Goal: Task Accomplishment & Management: Use online tool/utility

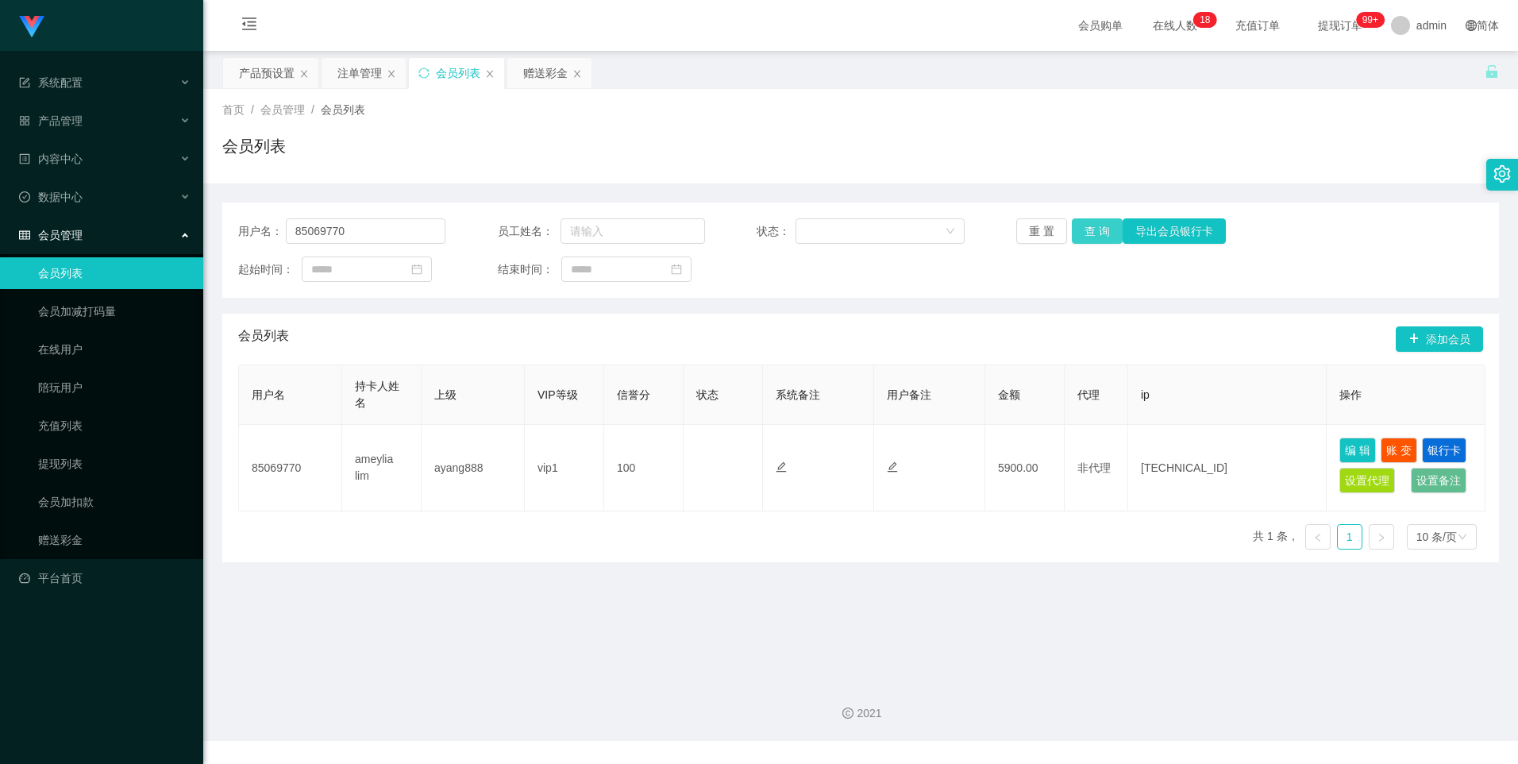
click at [1097, 229] on button "查 询" at bounding box center [1097, 230] width 51 height 25
click at [1097, 229] on div "重 置 查 询 导出会员银行卡" at bounding box center [1119, 230] width 207 height 25
click at [1097, 229] on button "查 询" at bounding box center [1097, 230] width 51 height 25
click at [1097, 229] on div "重 置 查 询 导出会员银行卡" at bounding box center [1119, 230] width 207 height 25
click at [1097, 229] on button "查 询" at bounding box center [1097, 230] width 51 height 25
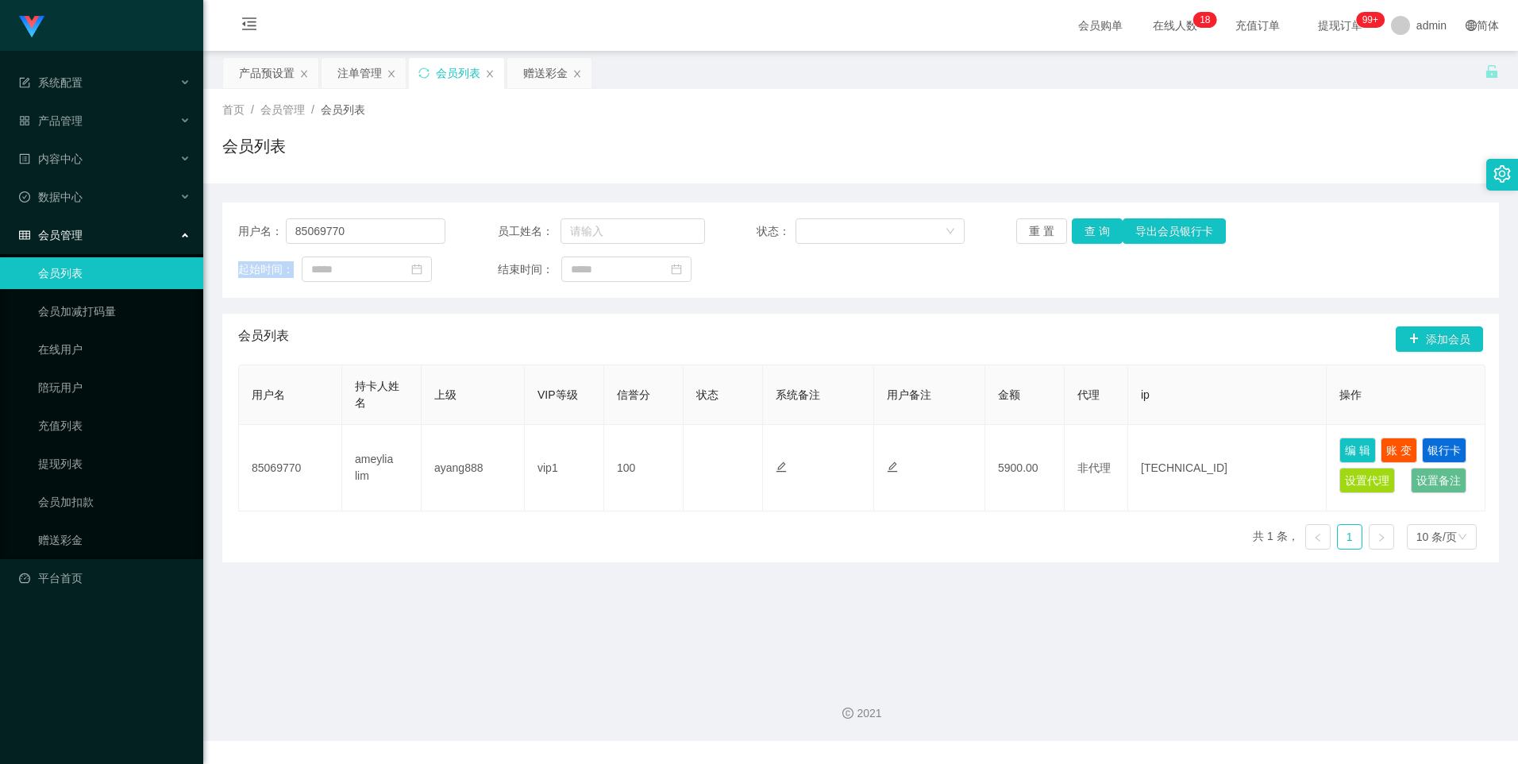
drag, startPoint x: 260, startPoint y: 82, endPoint x: 307, endPoint y: 183, distance: 111.5
click at [260, 82] on div "产品预设置" at bounding box center [267, 73] width 56 height 30
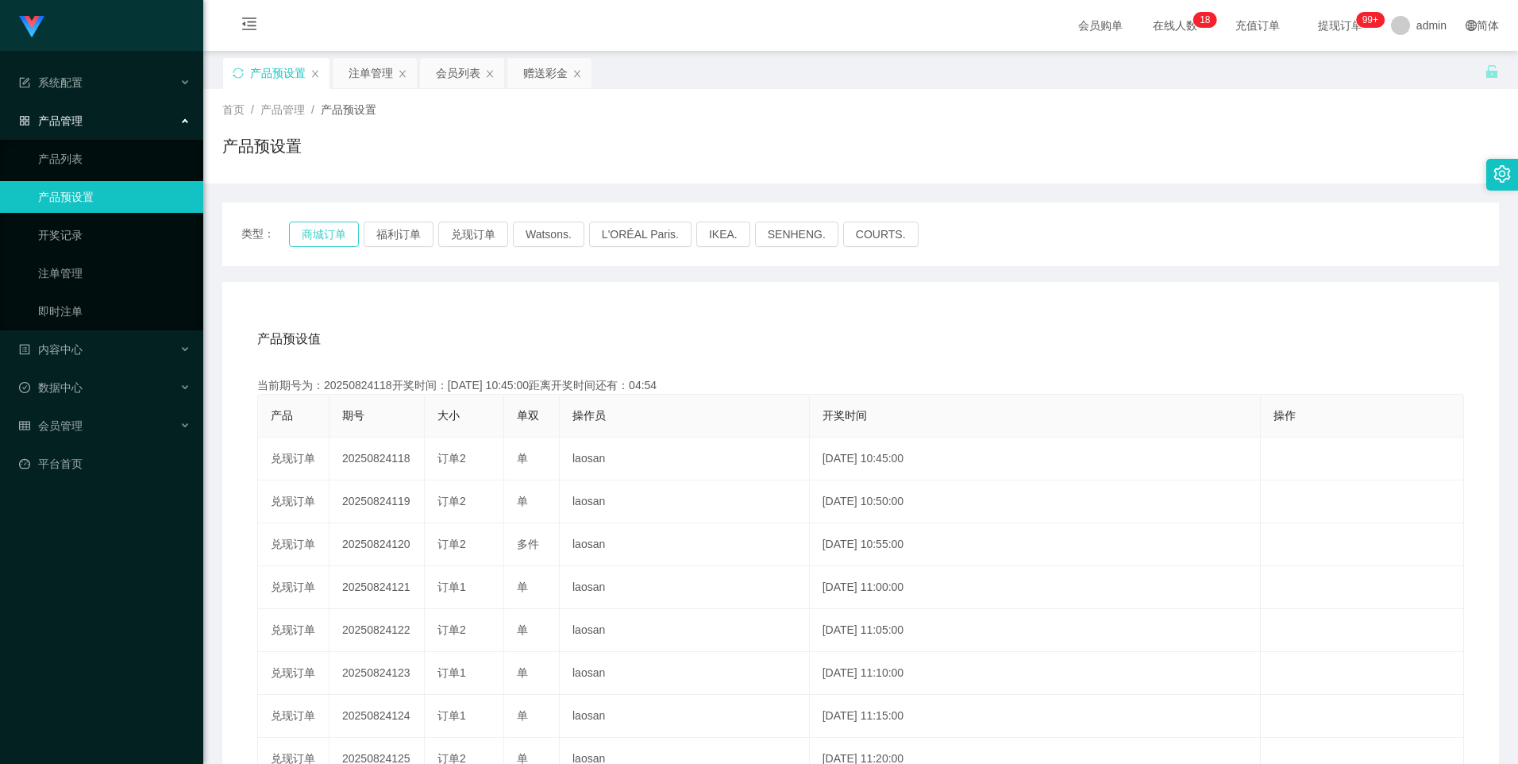
click at [319, 241] on button "商城订单" at bounding box center [324, 233] width 70 height 25
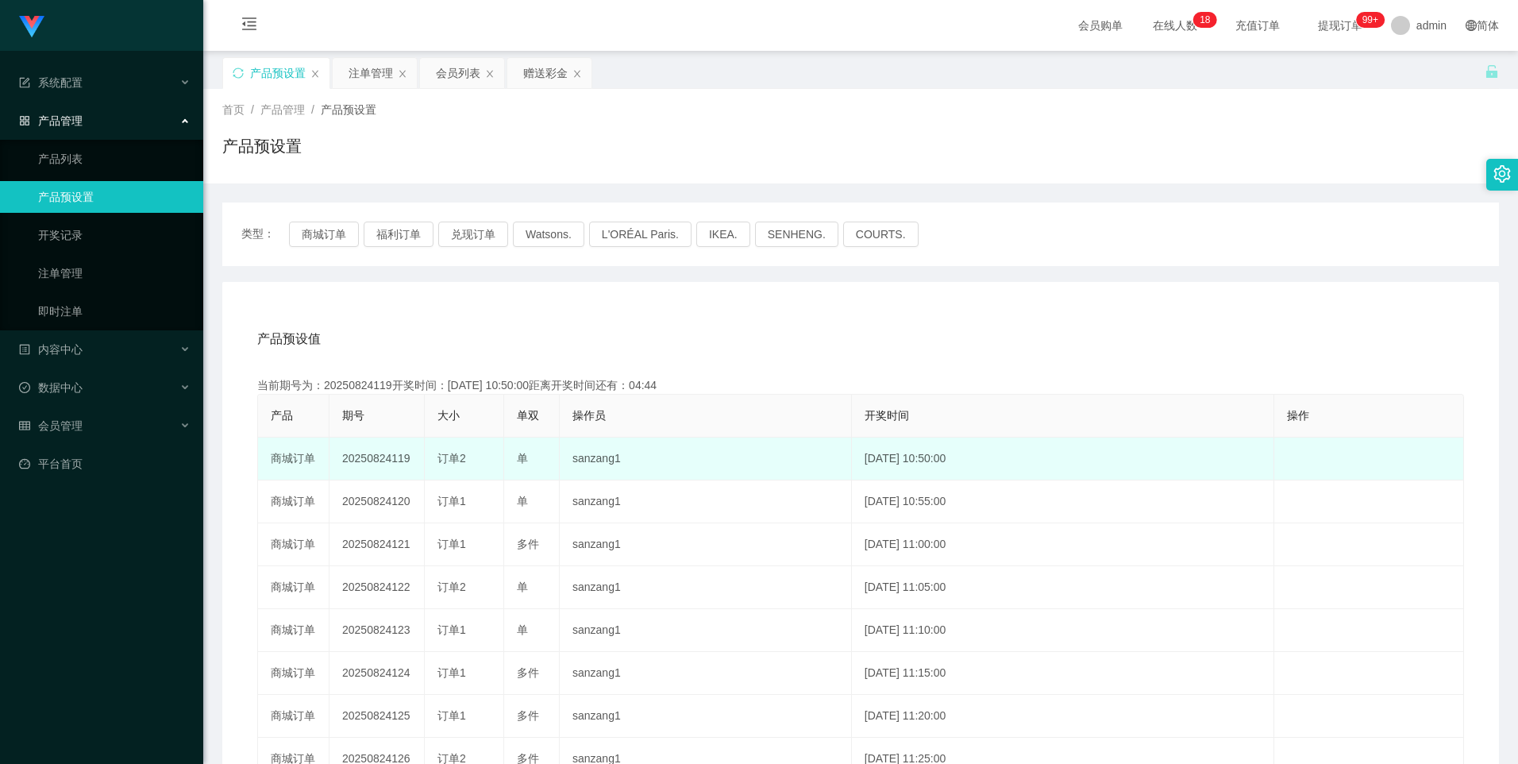
click at [366, 460] on td "20250824119" at bounding box center [376, 458] width 95 height 43
drag, startPoint x: 366, startPoint y: 460, endPoint x: 395, endPoint y: 453, distance: 29.5
click at [366, 460] on td "20250824119" at bounding box center [376, 458] width 95 height 43
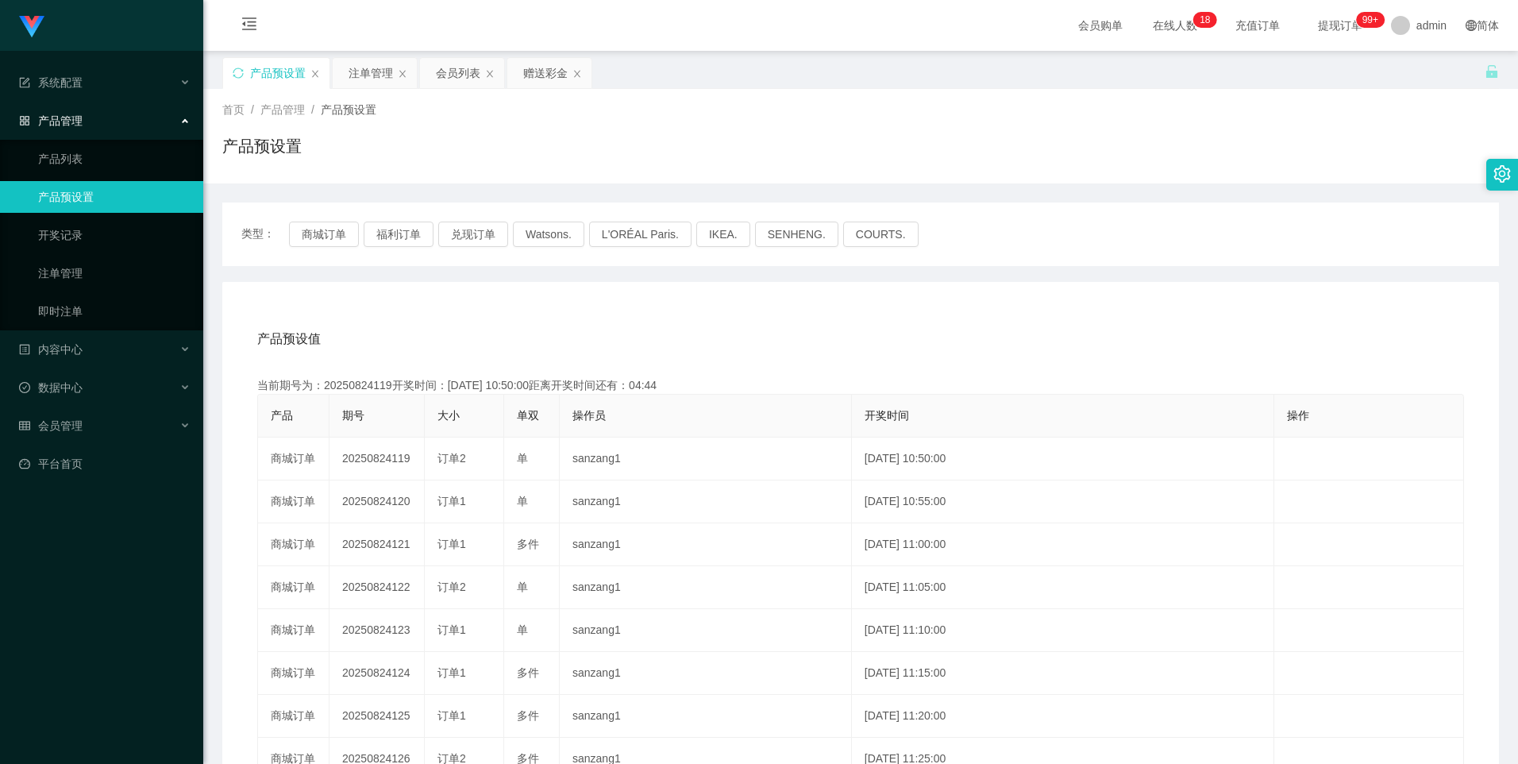
copy td "20250824119"
click at [311, 247] on div "类型： 商城订单 福利订单 兑现订单 Watsons. L'ORÉAL Paris. IKEA. [GEOGRAPHIC_DATA]. COURTS." at bounding box center [860, 234] width 1276 height 64
click at [315, 241] on button "商城订单" at bounding box center [324, 233] width 70 height 25
click at [364, 74] on div "注单管理" at bounding box center [370, 73] width 44 height 30
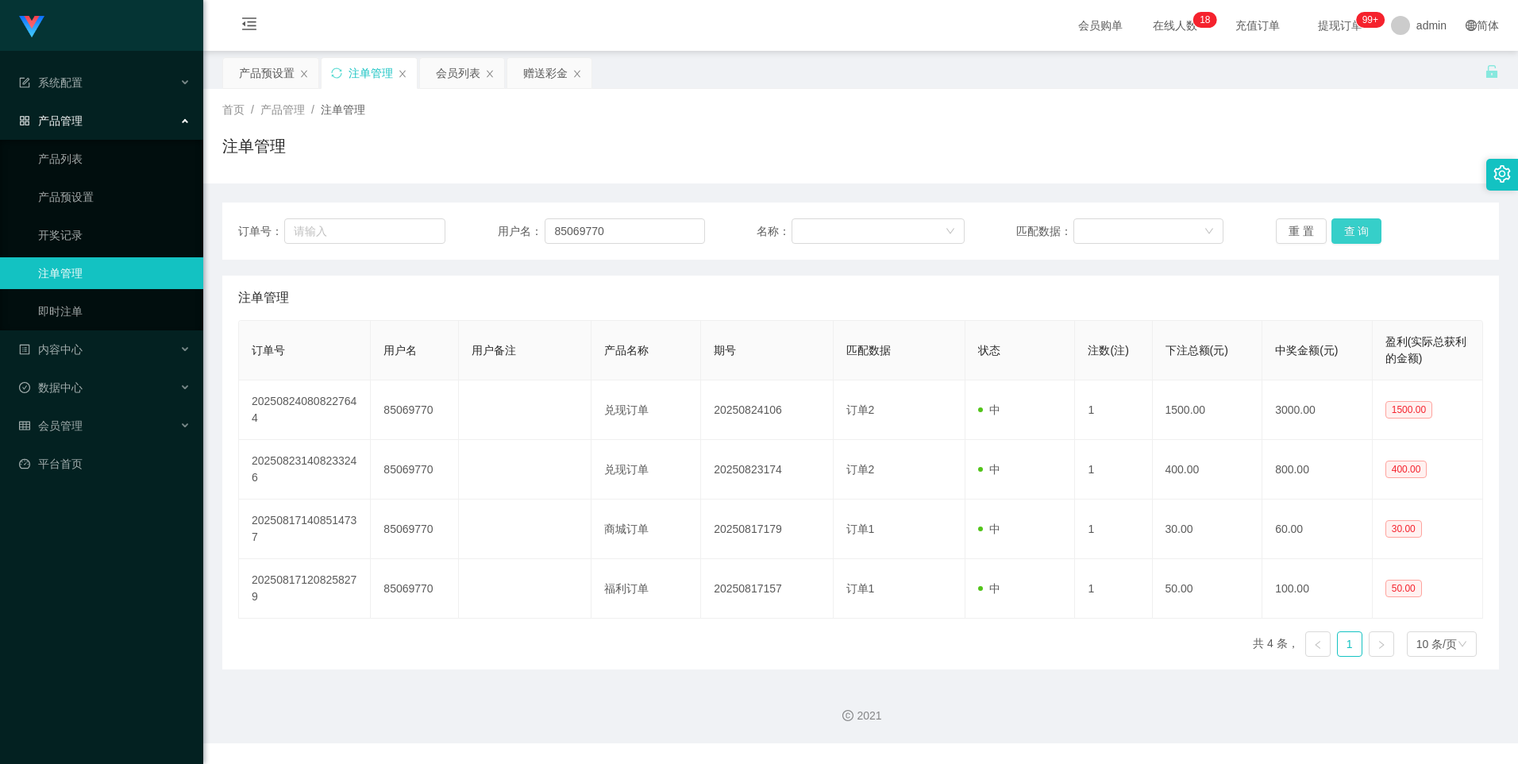
click at [1364, 231] on button "查 询" at bounding box center [1356, 230] width 51 height 25
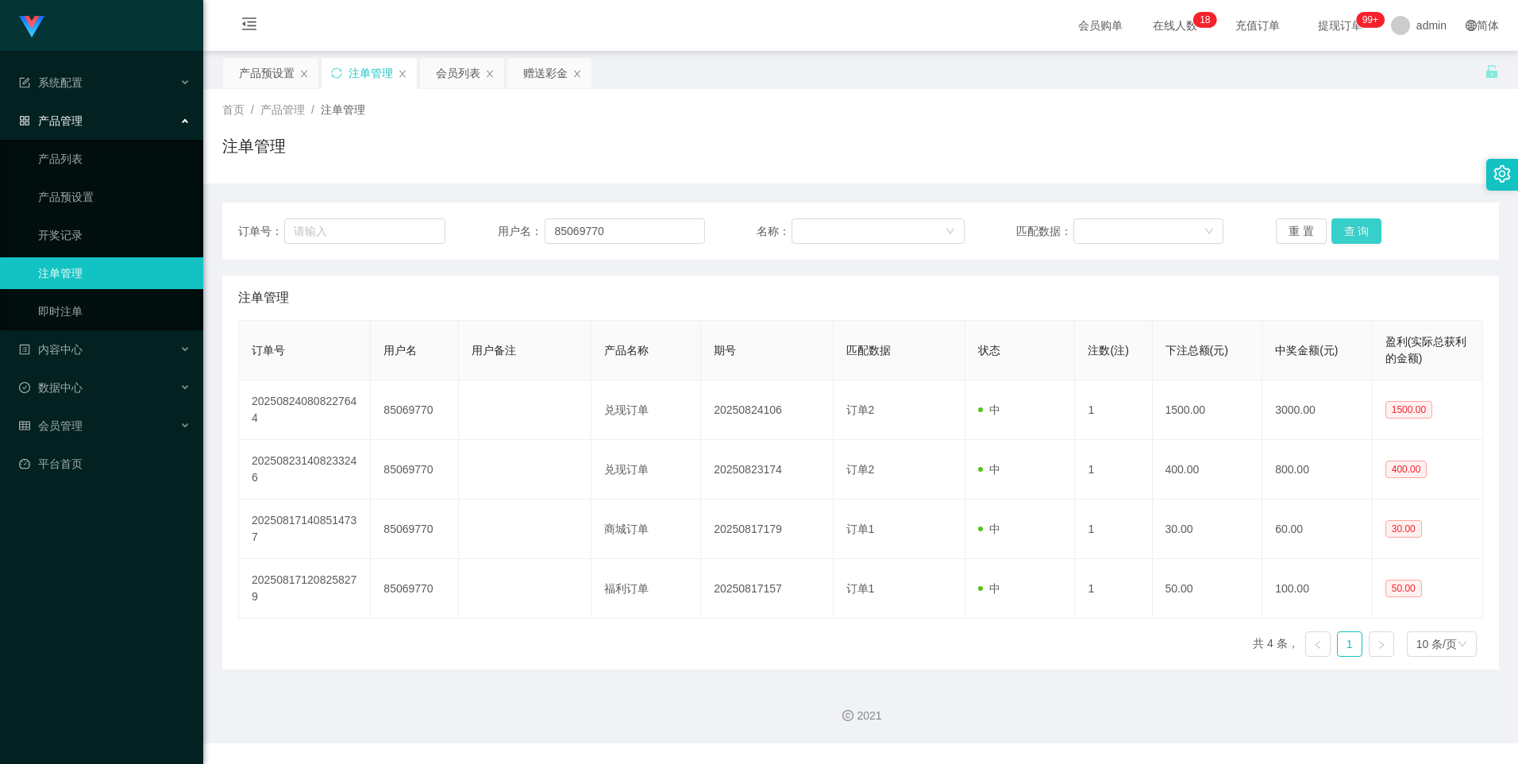
click at [1364, 231] on button "查 询" at bounding box center [1356, 230] width 51 height 25
click at [1364, 231] on button "查 询" at bounding box center [1365, 230] width 68 height 25
click at [1346, 231] on button "查 询" at bounding box center [1356, 230] width 51 height 25
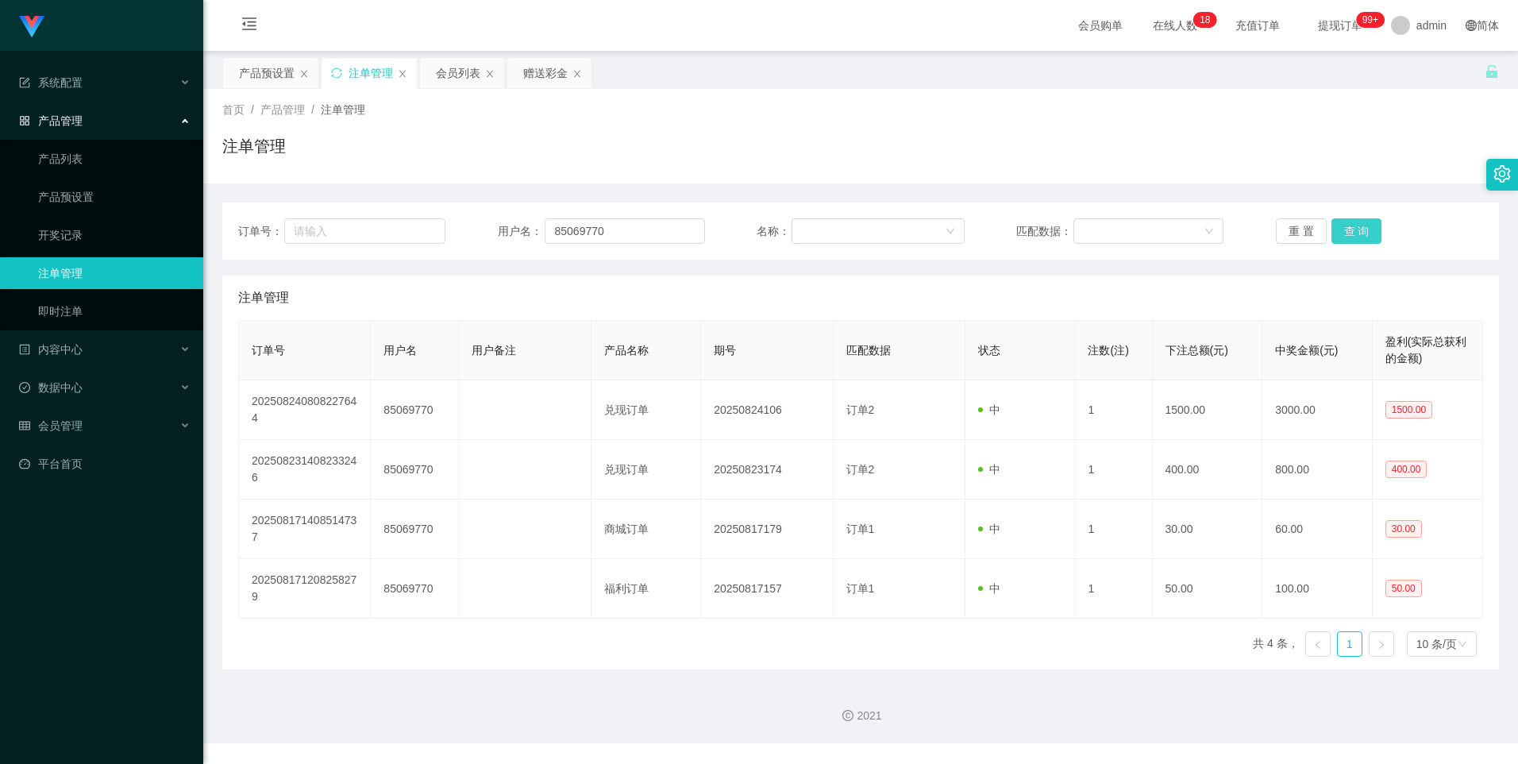
click at [1346, 231] on button "查 询" at bounding box center [1356, 230] width 51 height 25
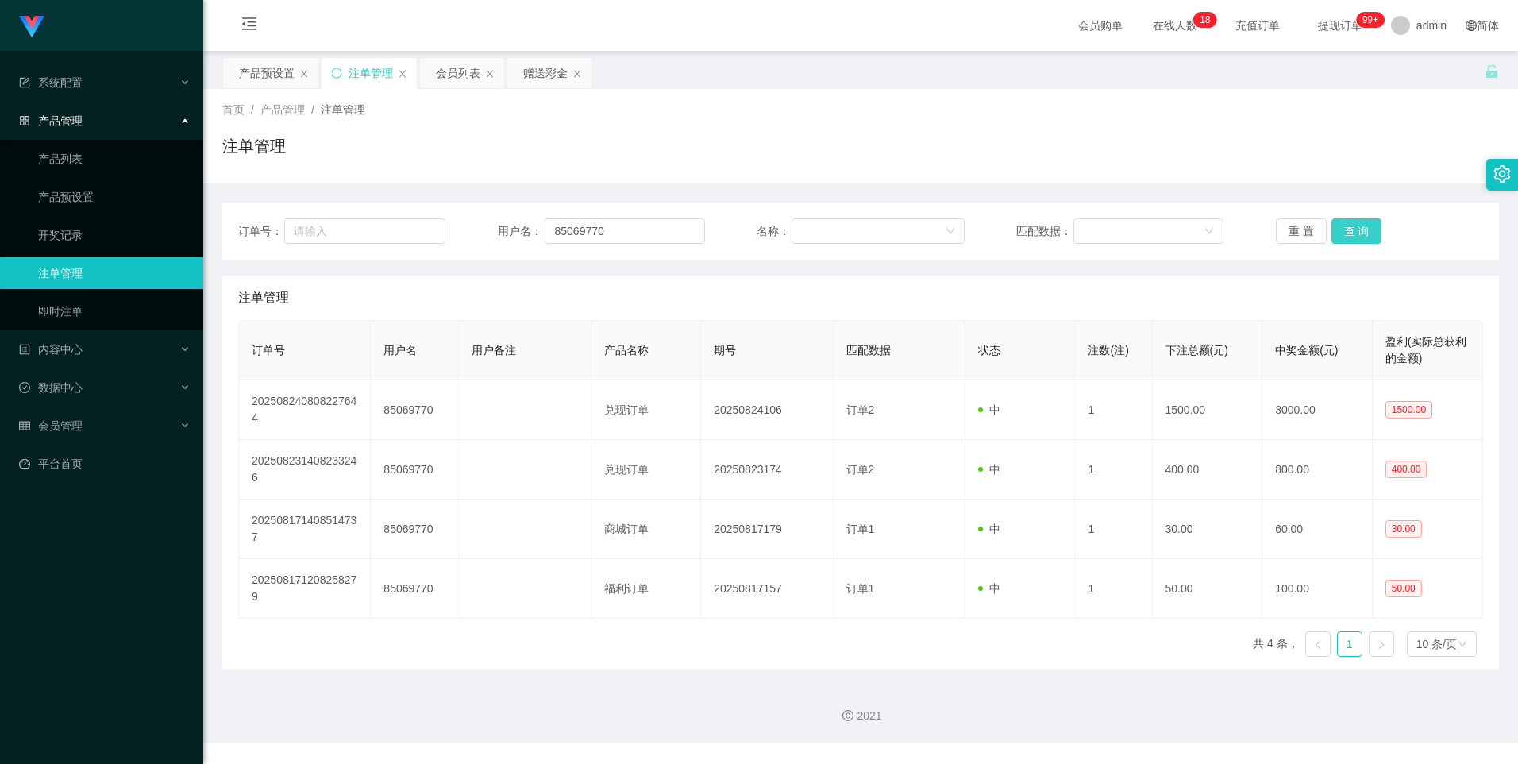
click at [1346, 231] on button "查 询" at bounding box center [1356, 230] width 51 height 25
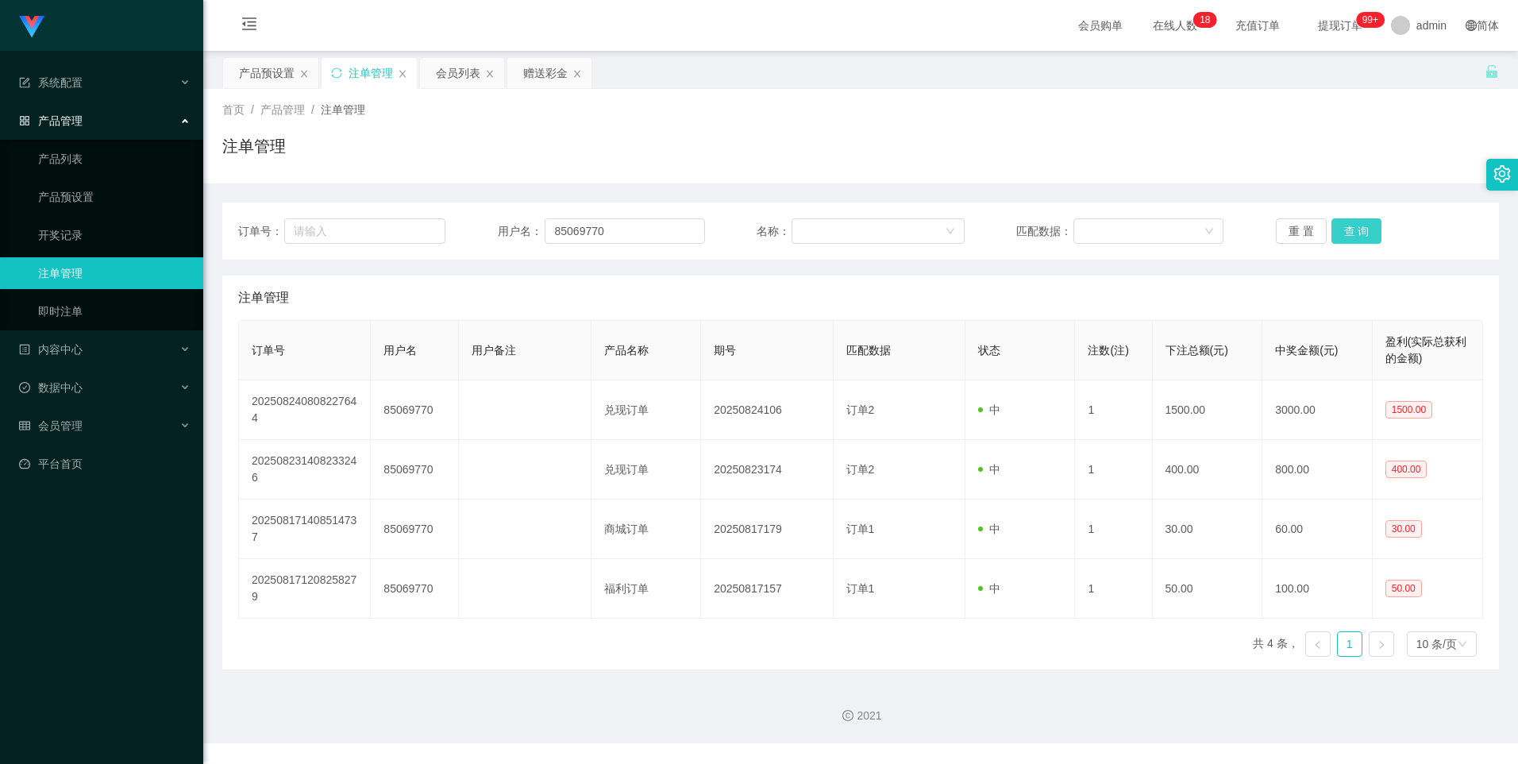
click at [1346, 231] on button "查 询" at bounding box center [1356, 230] width 51 height 25
click at [458, 80] on div "会员列表" at bounding box center [458, 73] width 44 height 30
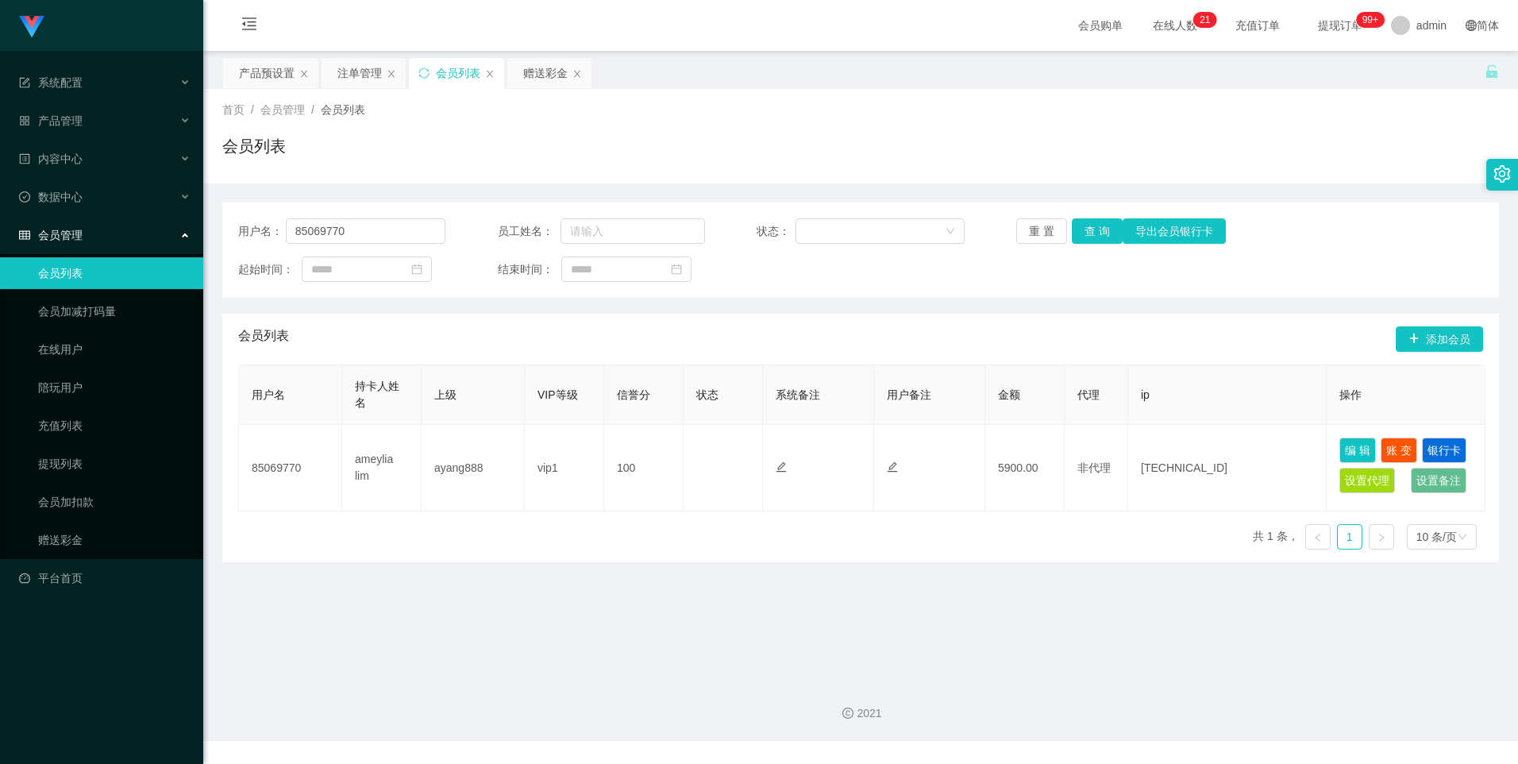
click at [256, 68] on div "产品预设置" at bounding box center [267, 73] width 56 height 30
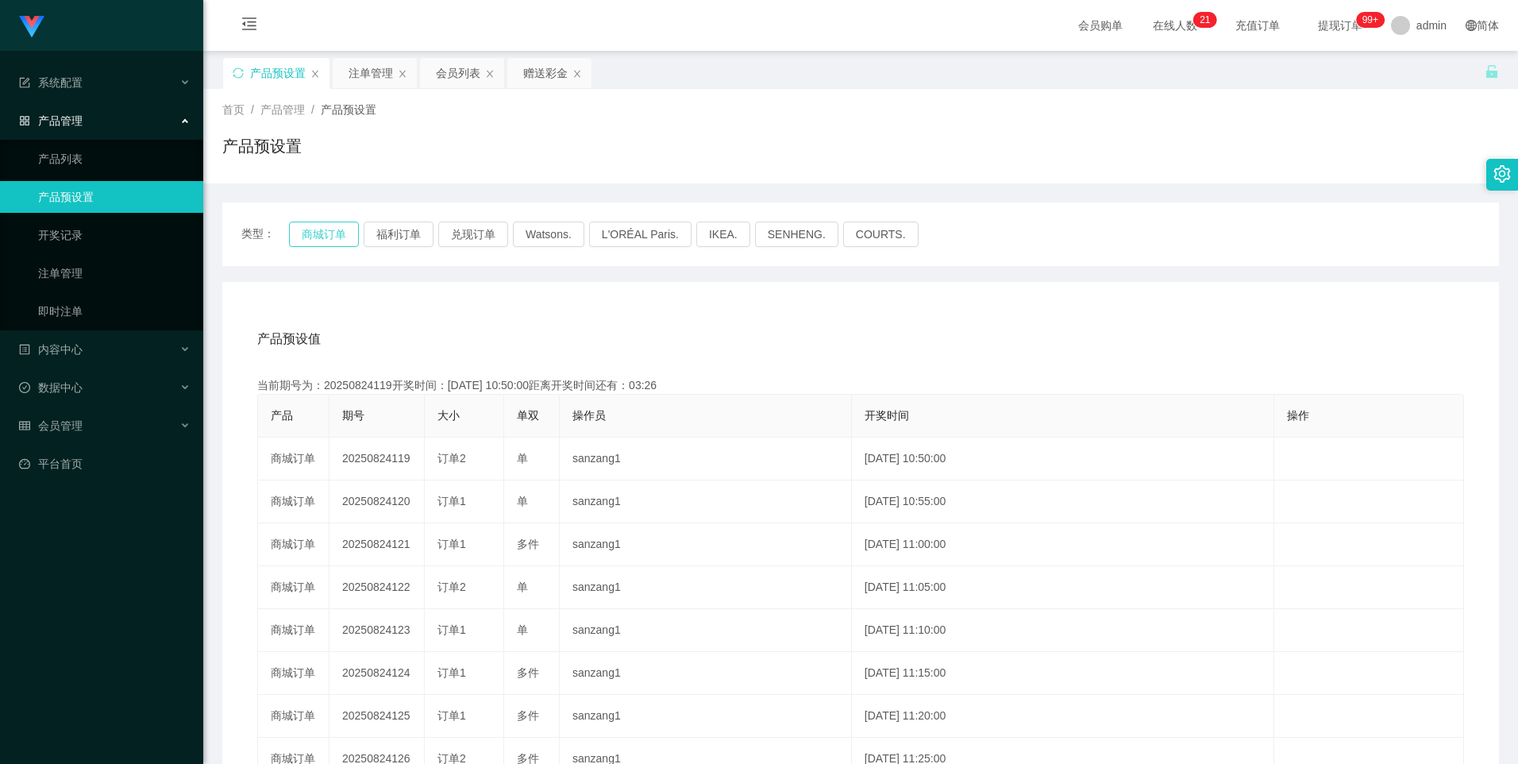
click at [306, 245] on button "商城订单" at bounding box center [324, 233] width 70 height 25
click at [309, 233] on button "商城订单" at bounding box center [324, 233] width 70 height 25
click at [368, 79] on div "注单管理" at bounding box center [370, 73] width 44 height 30
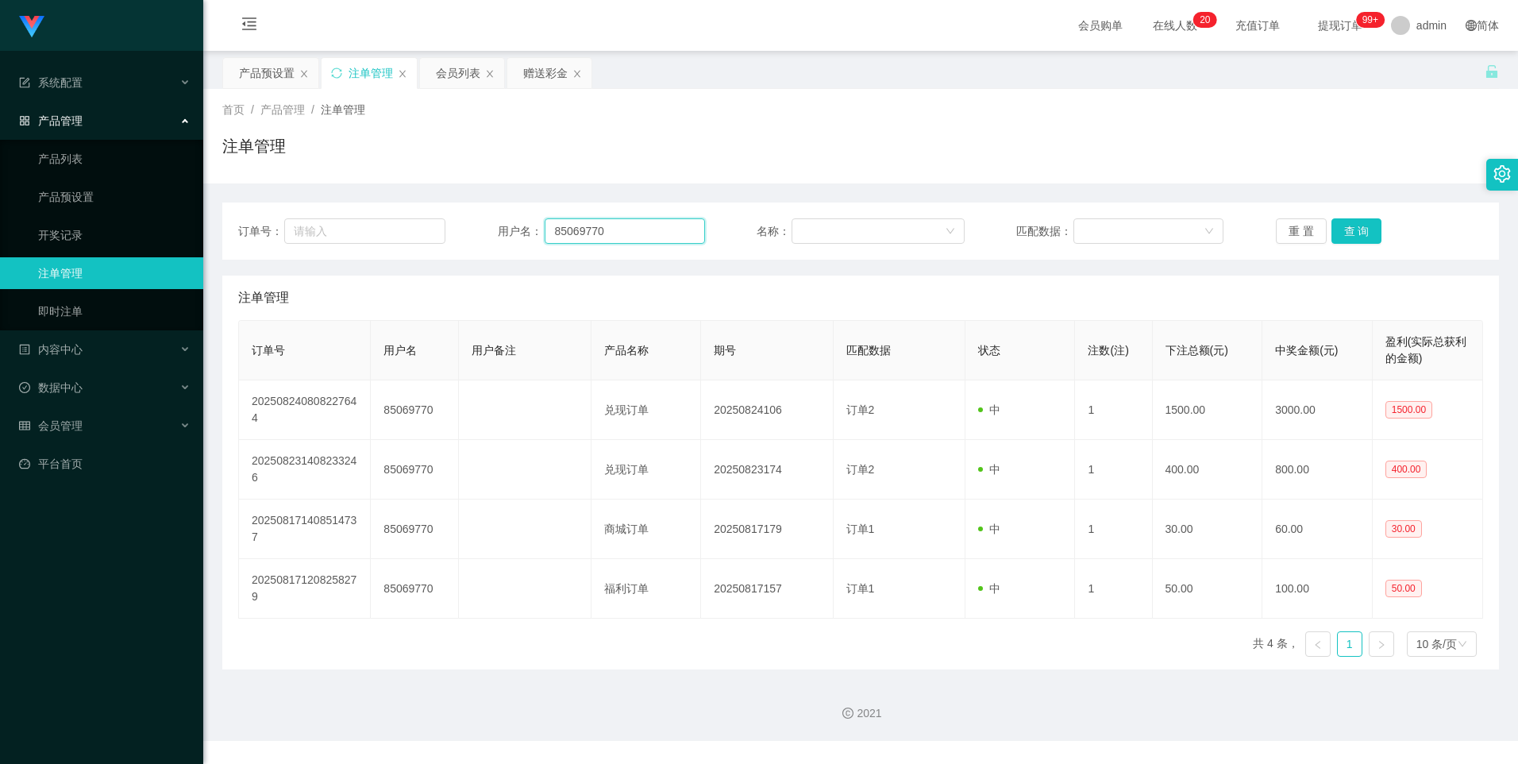
click at [678, 241] on input "85069770" at bounding box center [625, 230] width 160 height 25
paste input "Tammygan"
type input "Tammygan"
click at [1360, 226] on button "查 询" at bounding box center [1356, 230] width 51 height 25
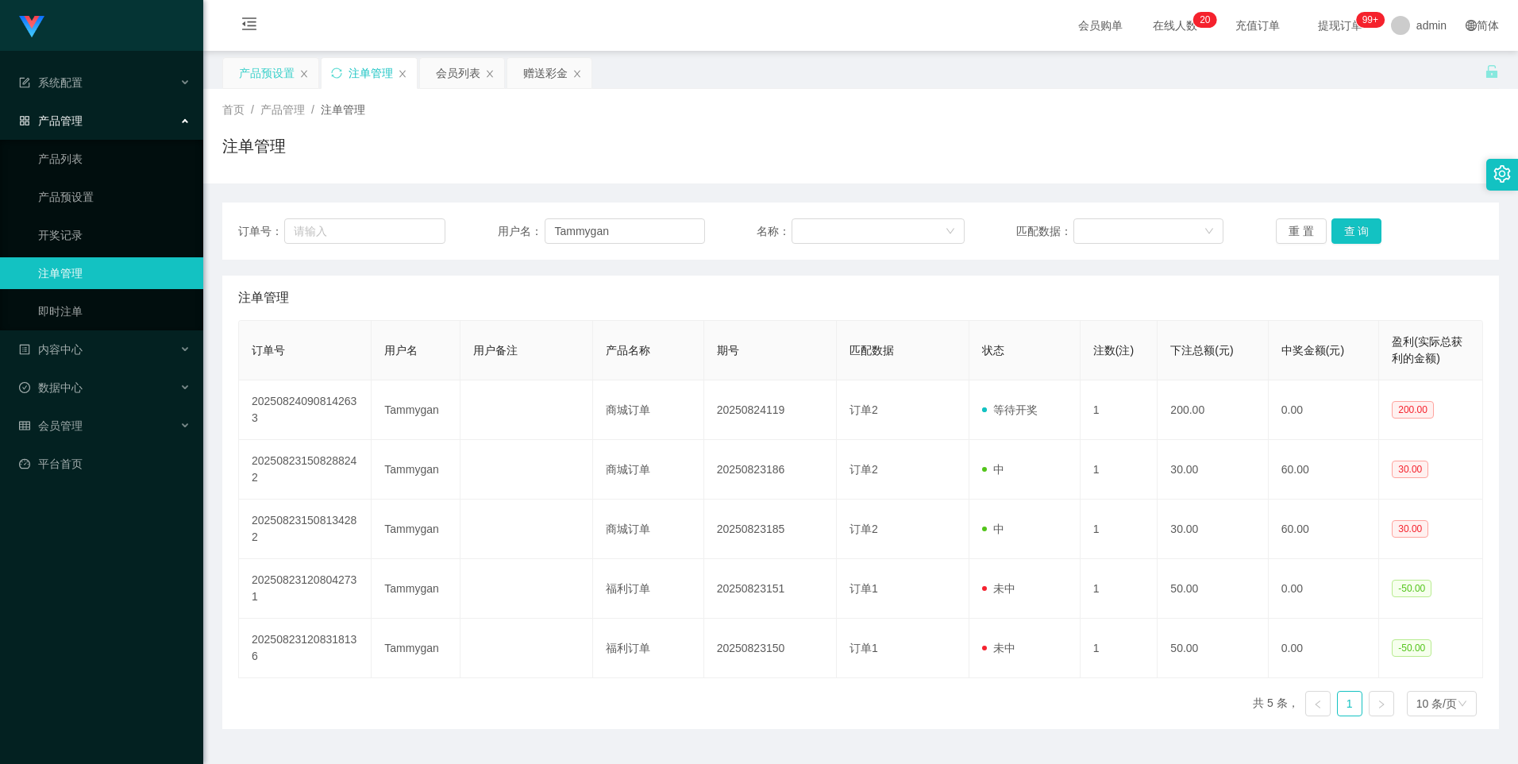
click at [255, 65] on div "产品预设置" at bounding box center [267, 73] width 56 height 30
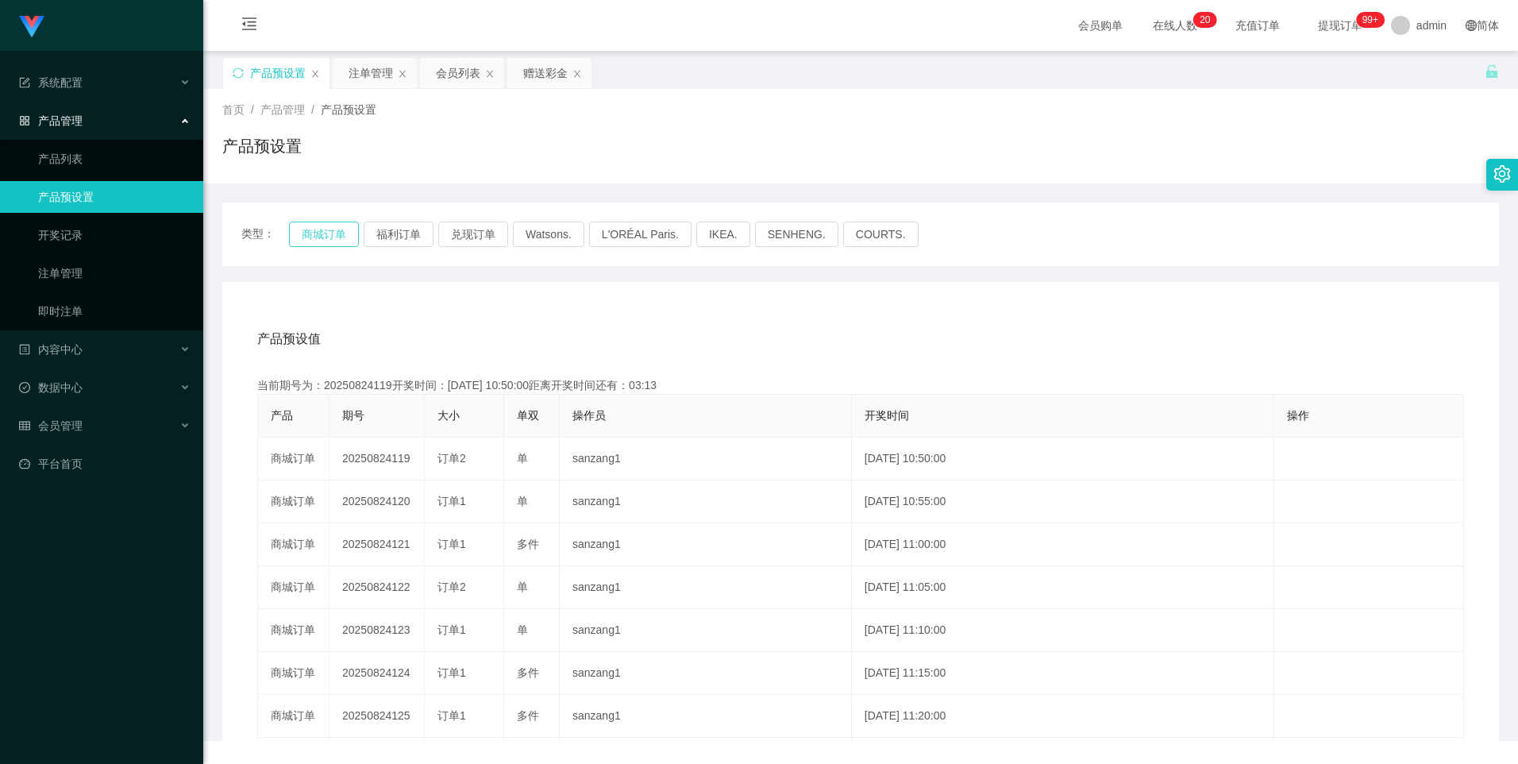
click at [302, 229] on button "商城订单" at bounding box center [324, 233] width 70 height 25
click at [366, 70] on div "注单管理" at bounding box center [370, 73] width 44 height 30
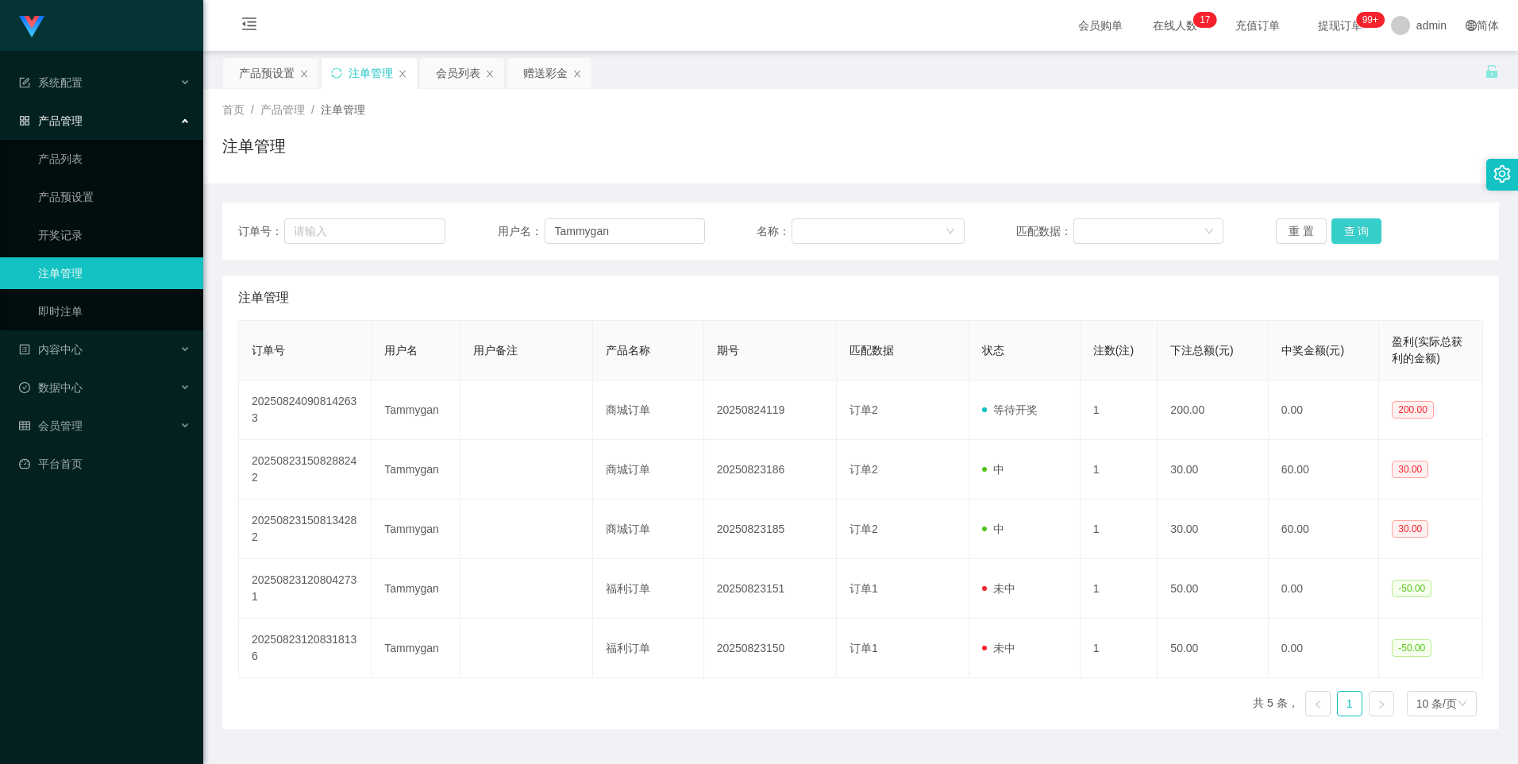
click at [1339, 229] on button "查 询" at bounding box center [1356, 230] width 51 height 25
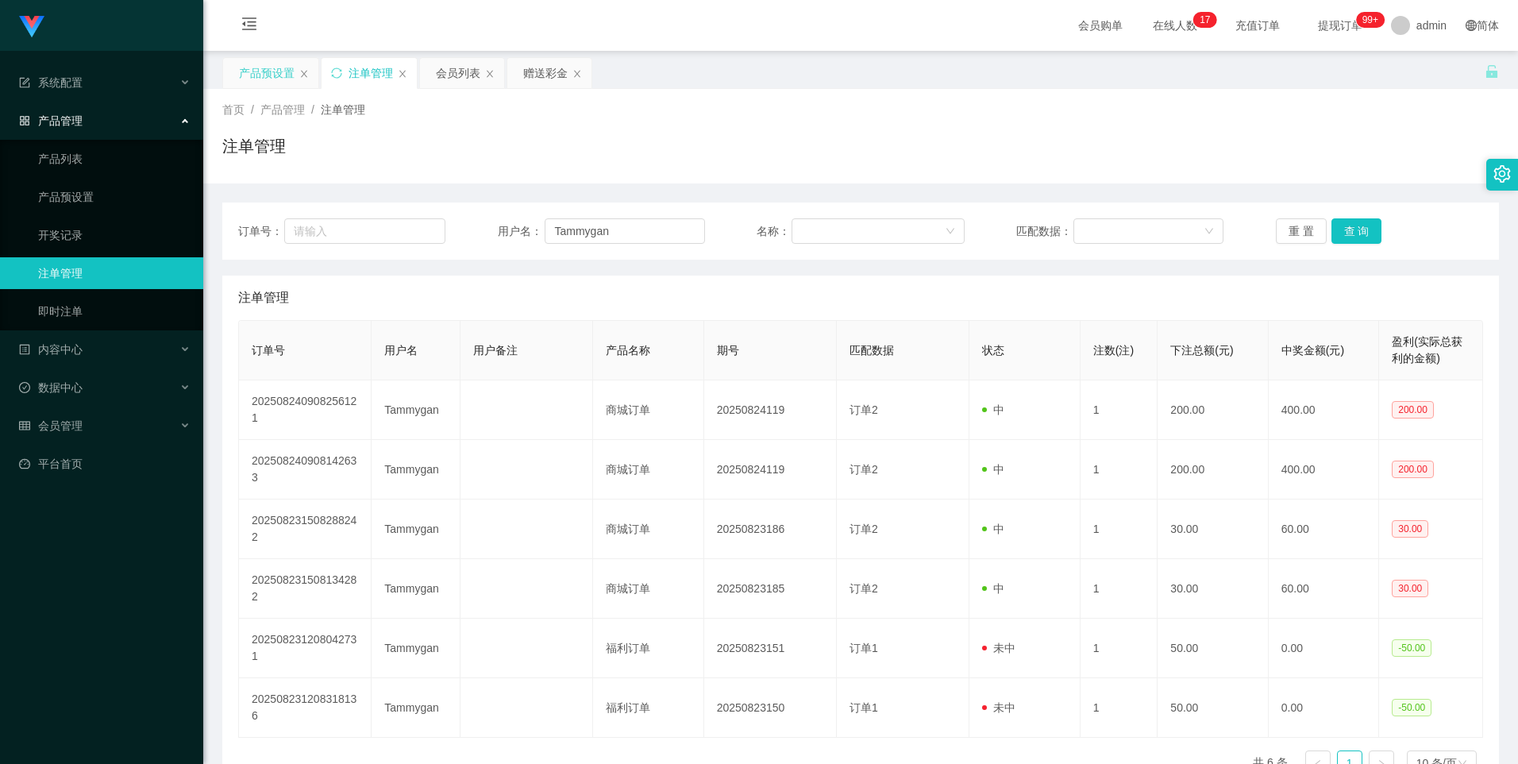
click at [266, 63] on div "产品预设置" at bounding box center [267, 73] width 56 height 30
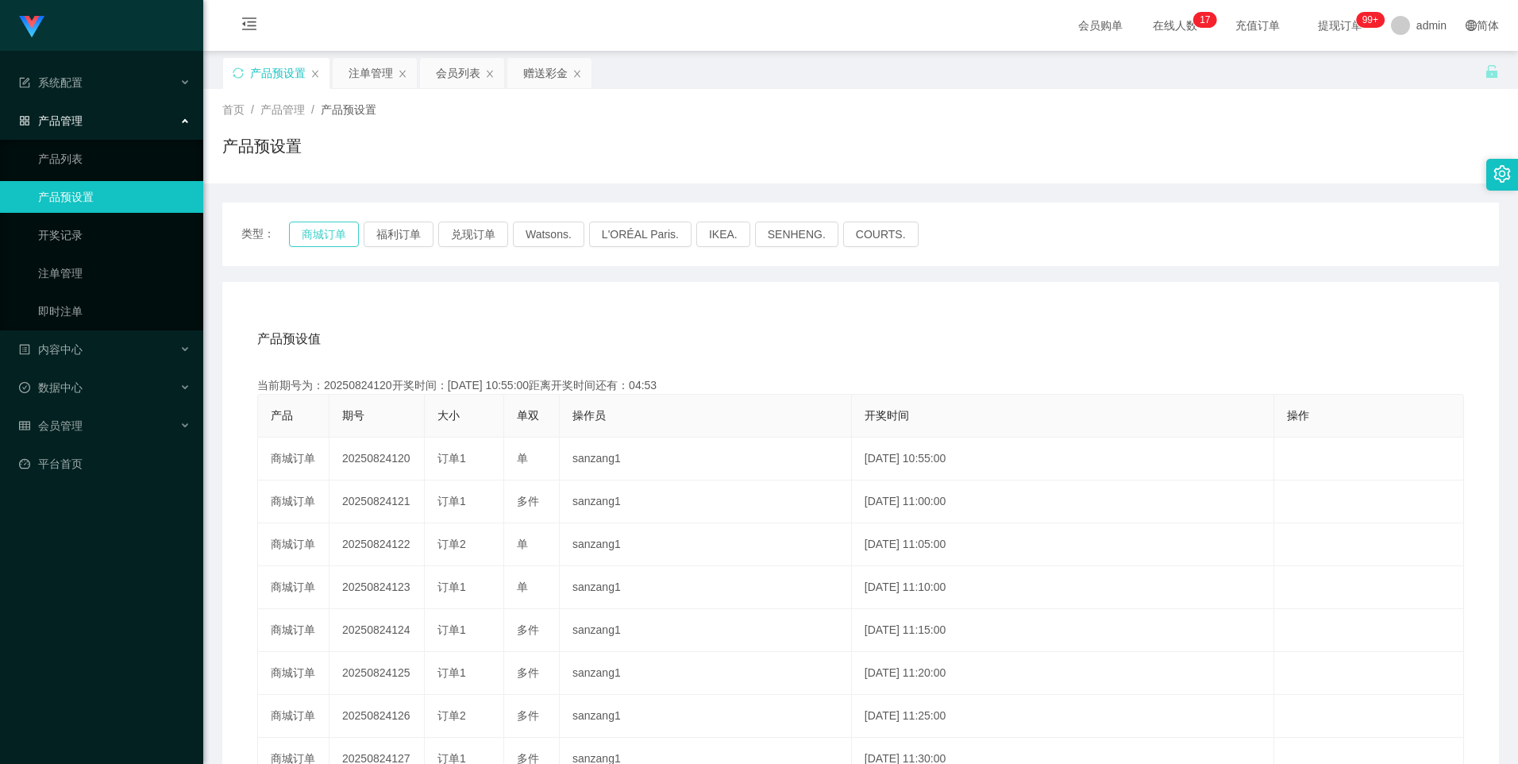
click at [310, 238] on button "商城订单" at bounding box center [324, 233] width 70 height 25
